Goal: Browse casually

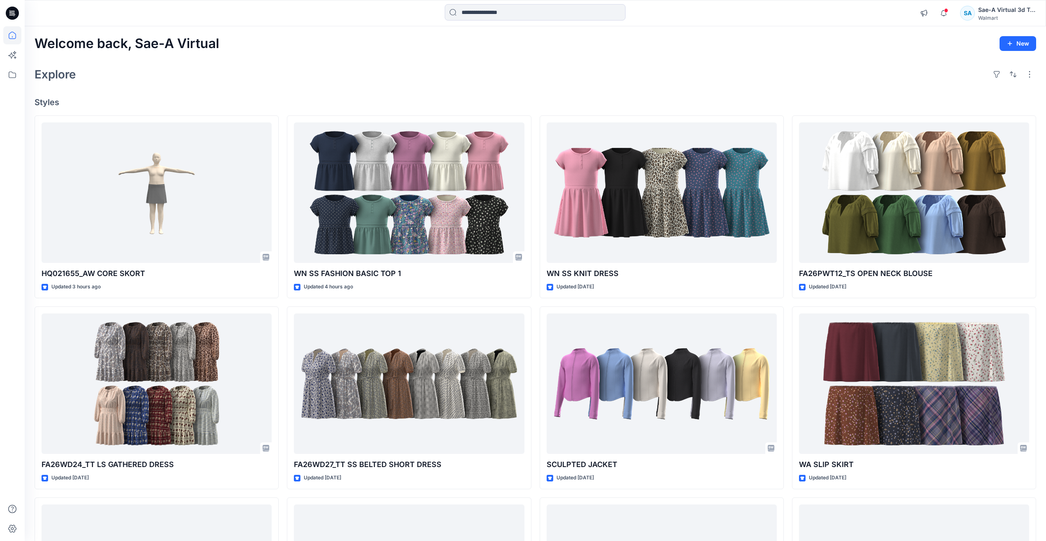
drag, startPoint x: 284, startPoint y: 72, endPoint x: 291, endPoint y: 82, distance: 12.4
click at [284, 72] on div "Explore" at bounding box center [536, 75] width 1002 height 20
